Goal: Navigation & Orientation: Find specific page/section

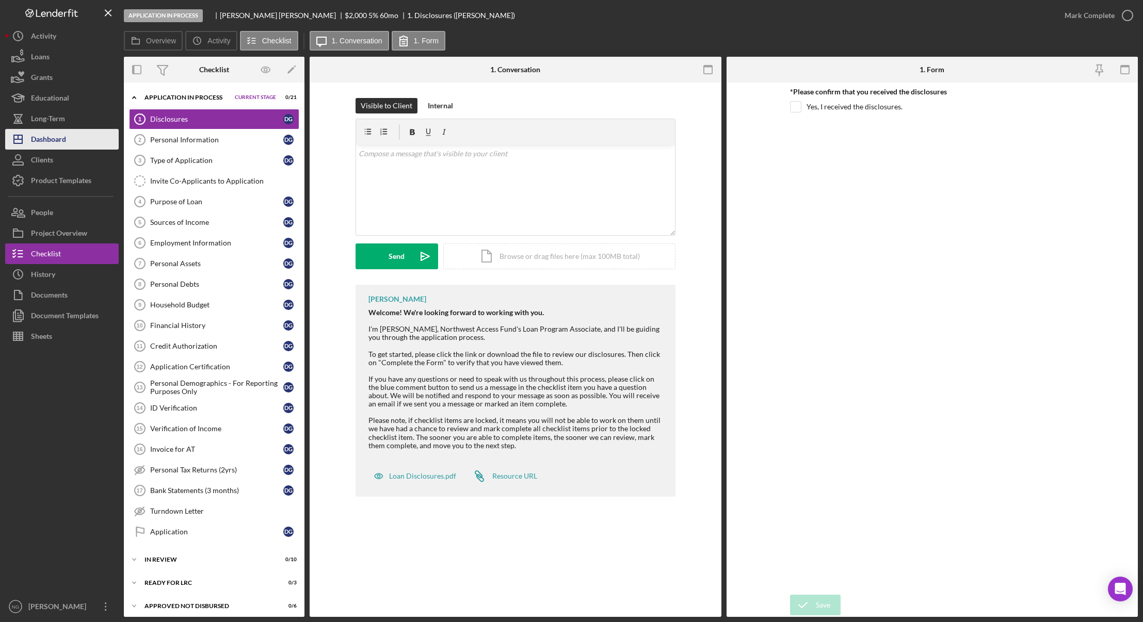
click at [36, 144] on div "Dashboard" at bounding box center [48, 140] width 35 height 23
